Goal: Task Accomplishment & Management: Use online tool/utility

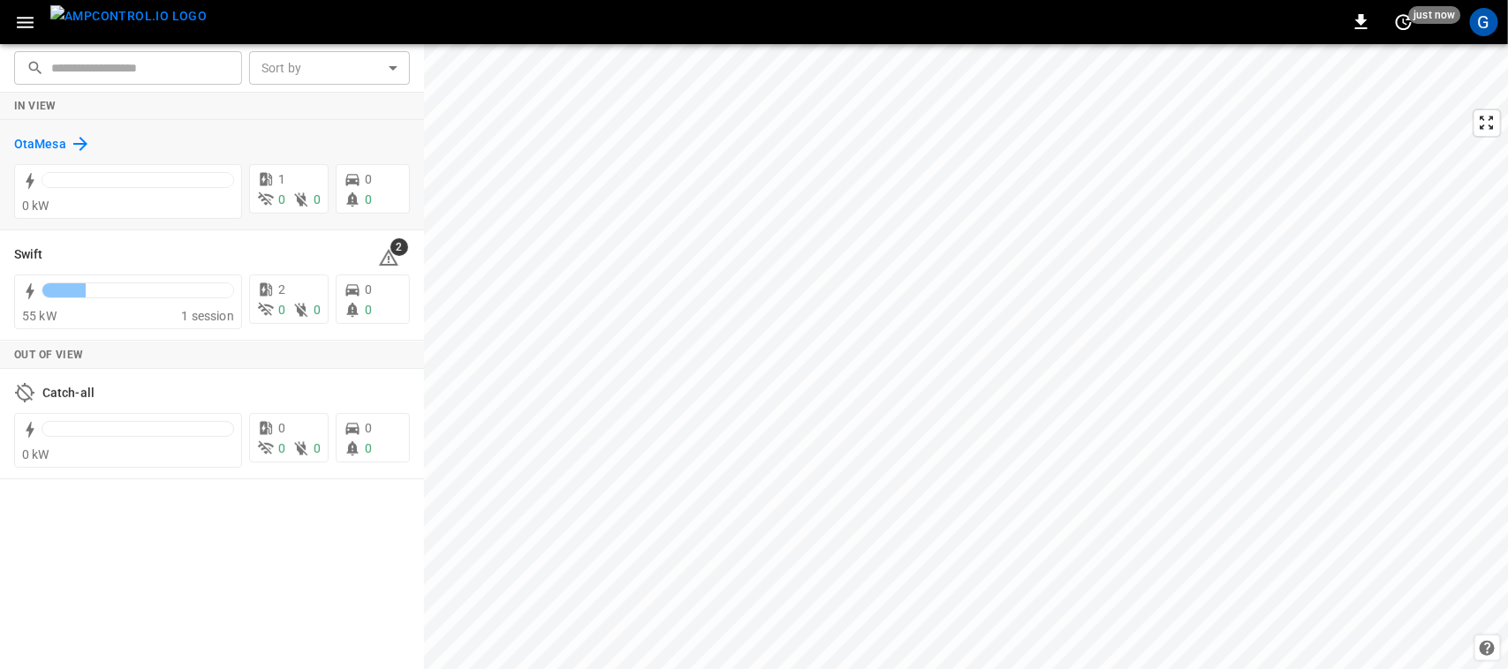
click at [45, 146] on h6 "OtaMesa" at bounding box center [40, 144] width 52 height 19
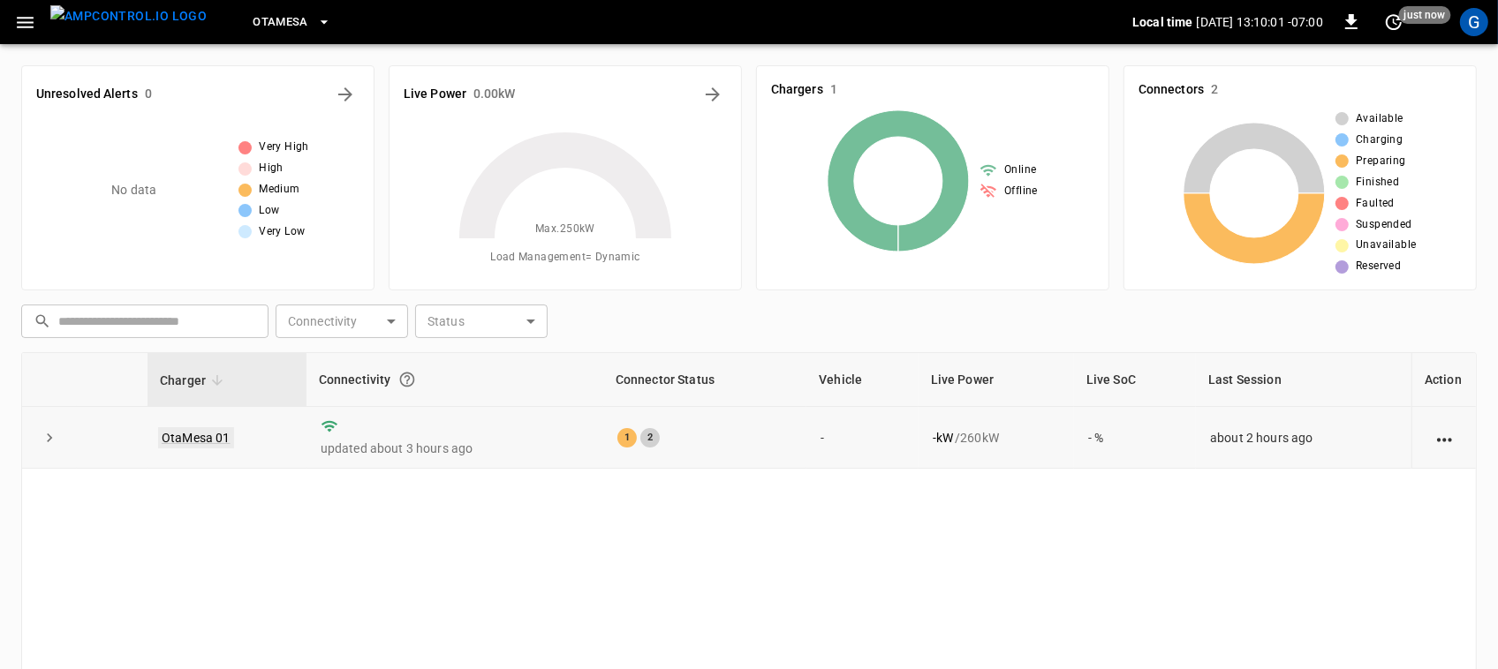
click at [212, 440] on link "OtaMesa 01" at bounding box center [196, 437] width 76 height 21
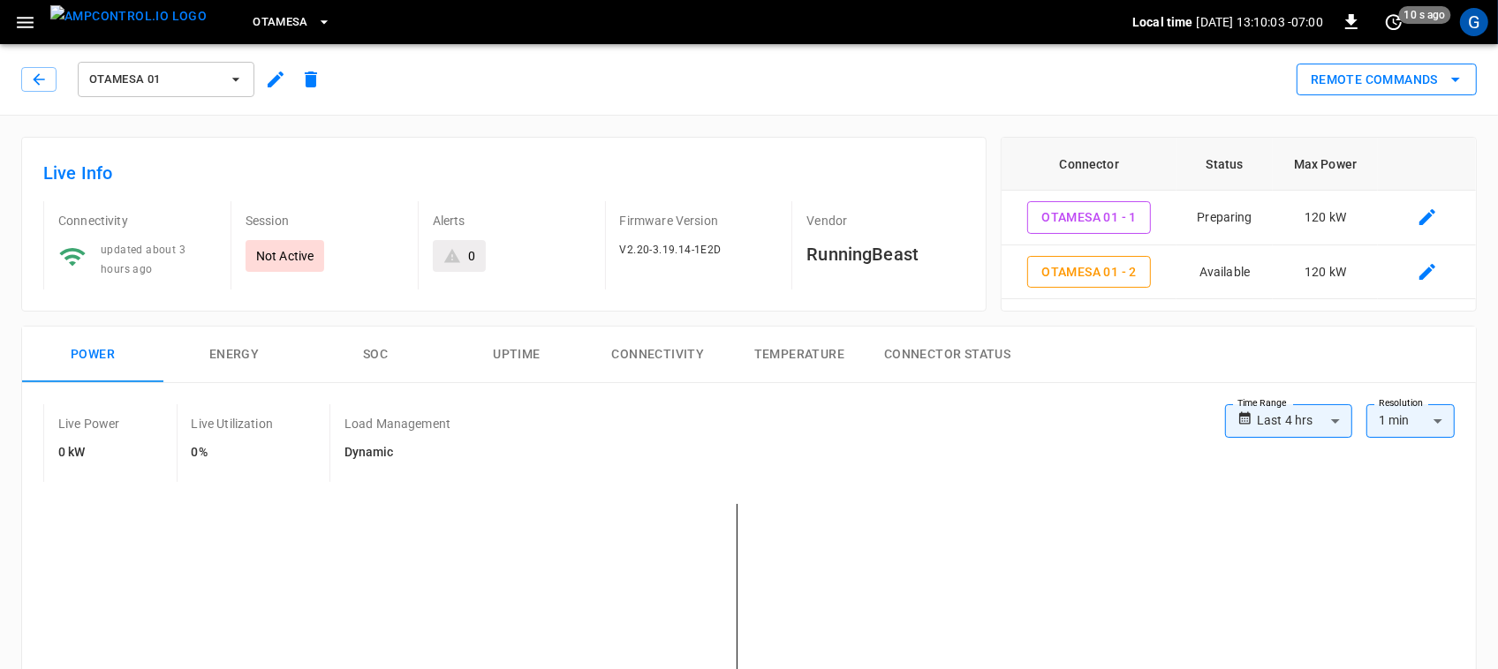
click at [1380, 85] on button "Remote Commands" at bounding box center [1387, 80] width 180 height 33
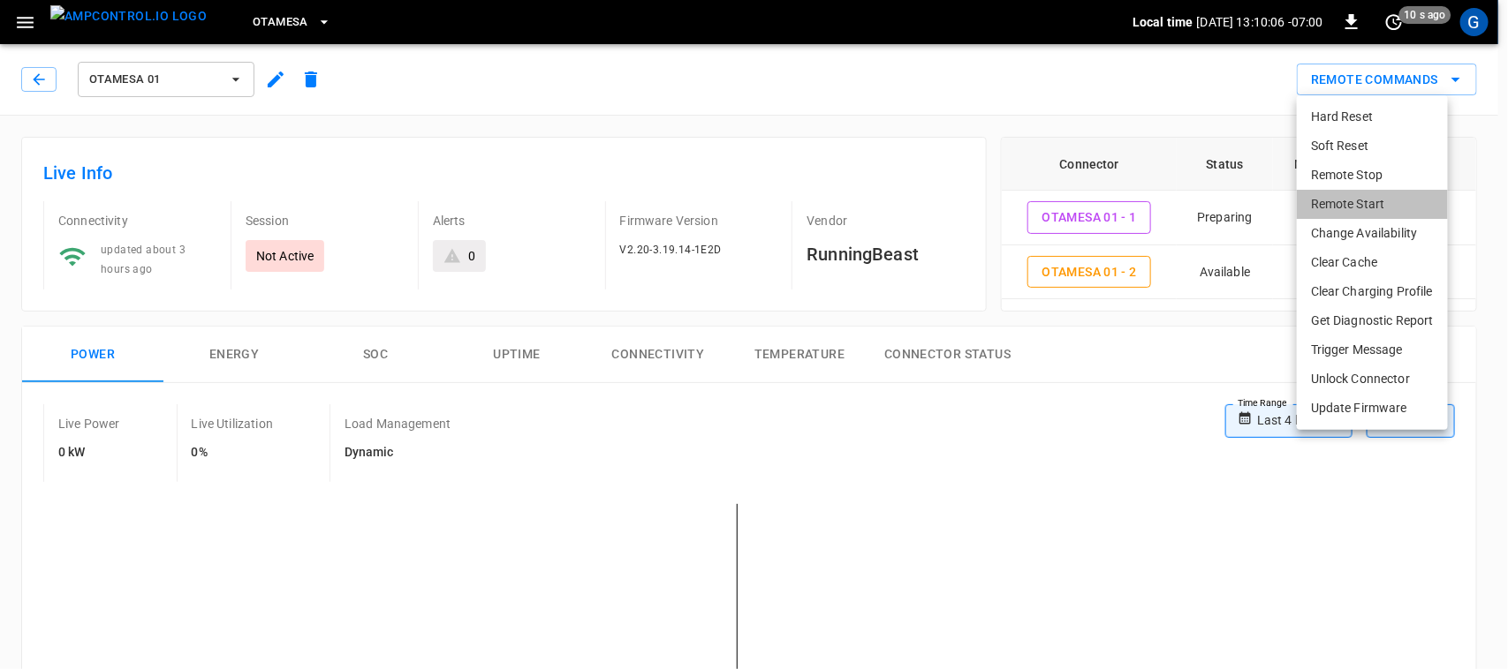
click at [1367, 204] on li "Remote Start" at bounding box center [1372, 204] width 151 height 29
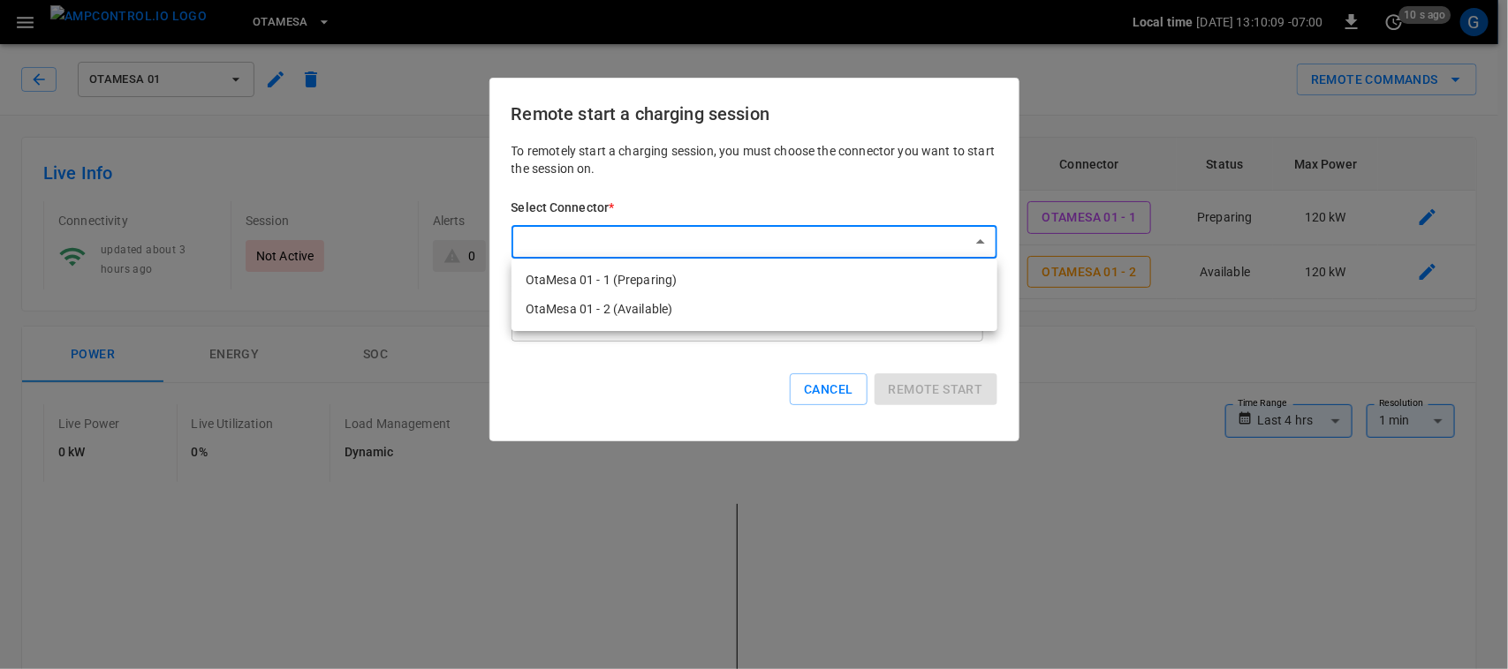
click at [839, 276] on li "OtaMesa 01 - 1 (Preparing)" at bounding box center [754, 280] width 486 height 29
type input "**********"
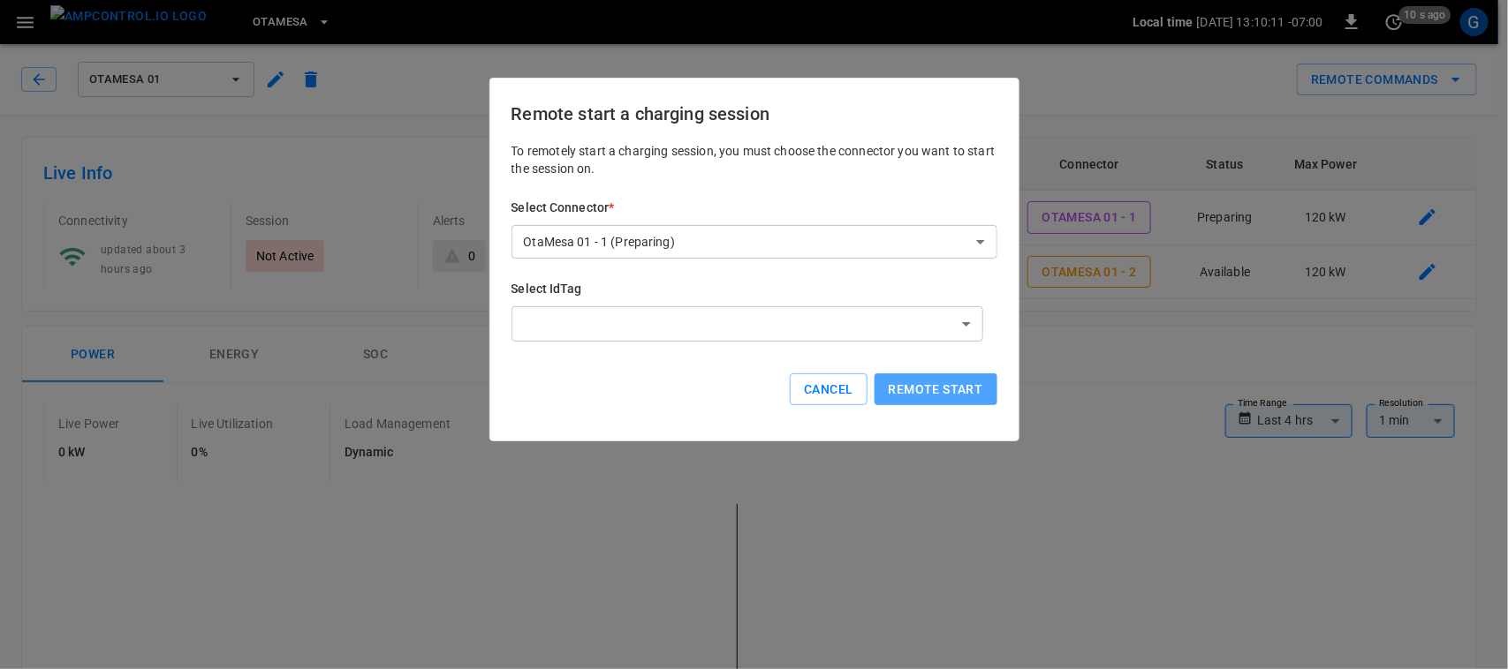
click at [904, 382] on button "Remote start" at bounding box center [935, 390] width 123 height 33
